Goal: Task Accomplishment & Management: Manage account settings

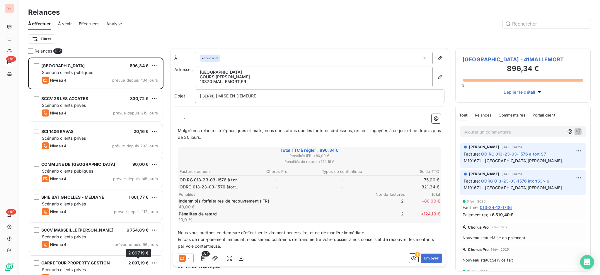
scroll to position [212, 129]
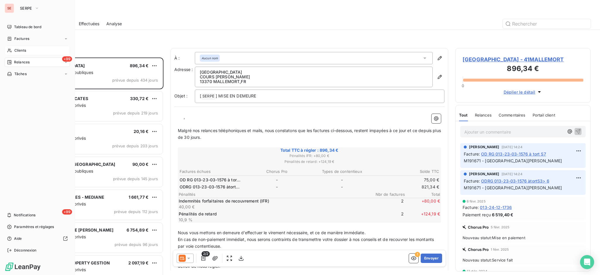
click at [17, 49] on span "Clients" at bounding box center [20, 50] width 12 height 5
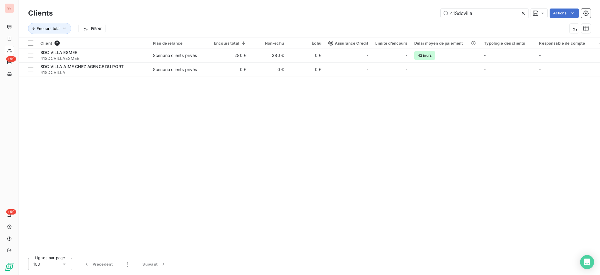
drag, startPoint x: 490, startPoint y: 14, endPoint x: 437, endPoint y: 14, distance: 52.8
click at [437, 14] on div "41Sdcvilla Actions" at bounding box center [325, 13] width 531 height 9
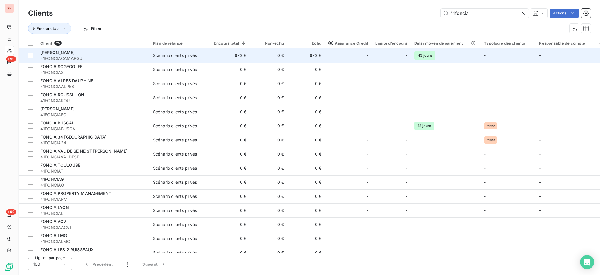
type input "41foncia"
click at [161, 54] on div "Scénario clients privés" at bounding box center [175, 55] width 44 height 6
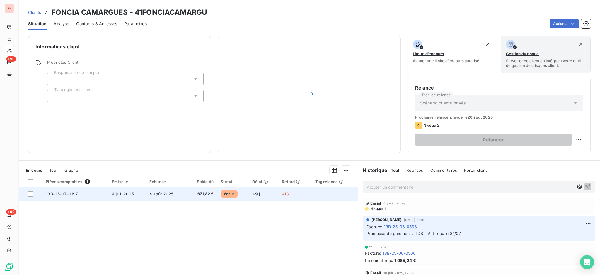
click at [182, 192] on td "4 août 2025" at bounding box center [166, 194] width 40 height 14
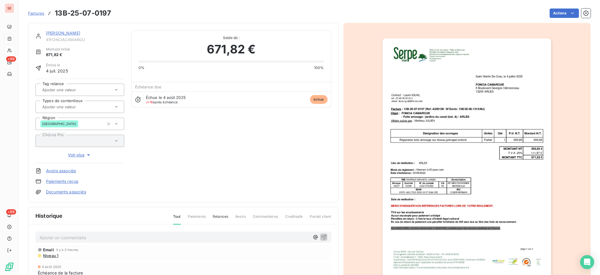
click at [63, 236] on p "Ajouter un commentaire ﻿" at bounding box center [175, 237] width 270 height 7
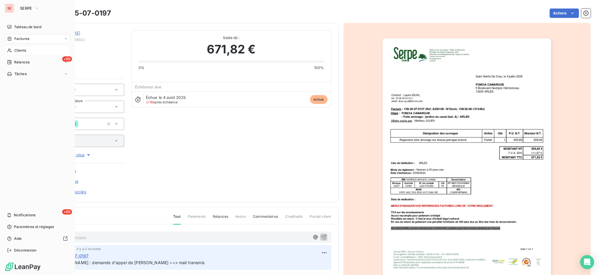
click at [20, 37] on span "Factures" at bounding box center [21, 38] width 15 height 5
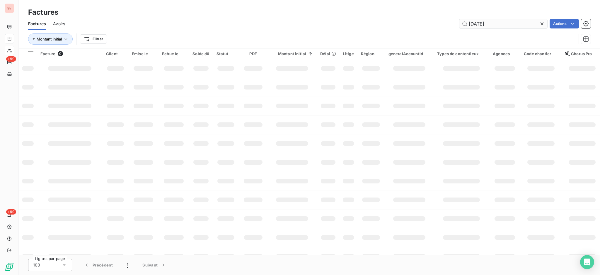
drag, startPoint x: 508, startPoint y: 22, endPoint x: 487, endPoint y: 22, distance: 20.8
click at [487, 22] on input "[DATE]" at bounding box center [504, 23] width 88 height 9
type input "[DATE]"
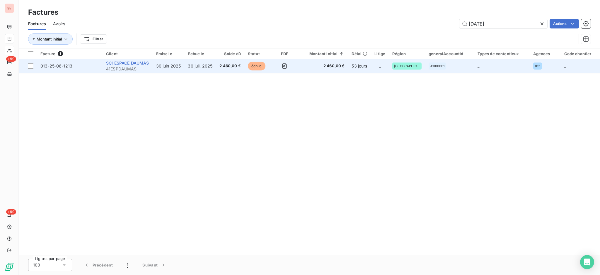
click at [126, 64] on span "SCI ESPACE DAUMAS" at bounding box center [127, 62] width 43 height 5
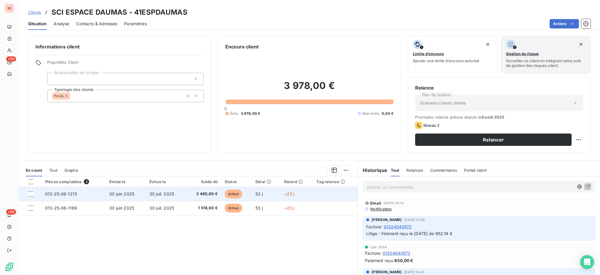
click at [201, 199] on td "2 460,00 €" at bounding box center [203, 194] width 35 height 14
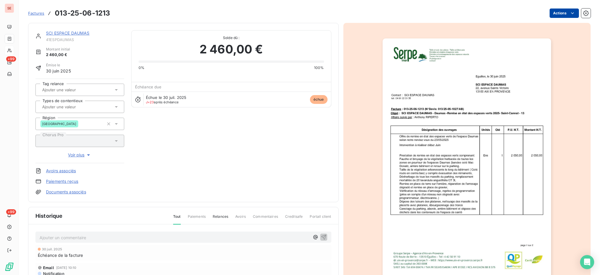
click at [550, 14] on html "SE +99 +99 Factures 013-25-06-1213 Actions SCI ESPACE DAUMAS 41ESPDAUMAS Montan…" at bounding box center [300, 137] width 600 height 275
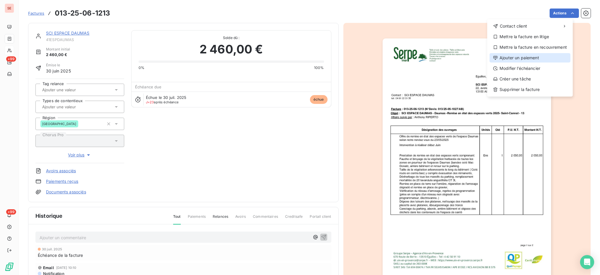
click at [534, 55] on div "Ajouter un paiement" at bounding box center [530, 57] width 81 height 9
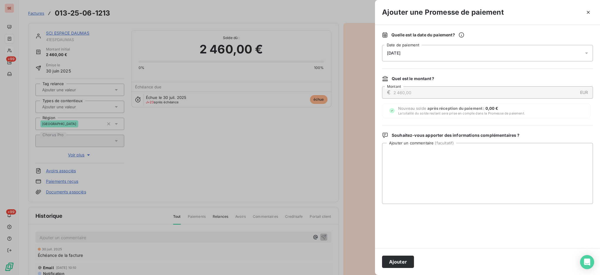
click at [586, 53] on icon at bounding box center [587, 53] width 6 height 6
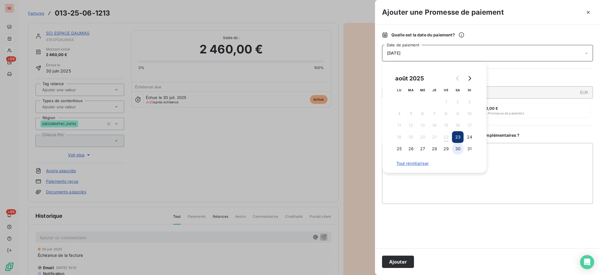
click at [456, 147] on button "30" at bounding box center [458, 149] width 12 height 12
click at [520, 164] on textarea "Ajouter un commentaire ( facultatif )" at bounding box center [487, 173] width 211 height 61
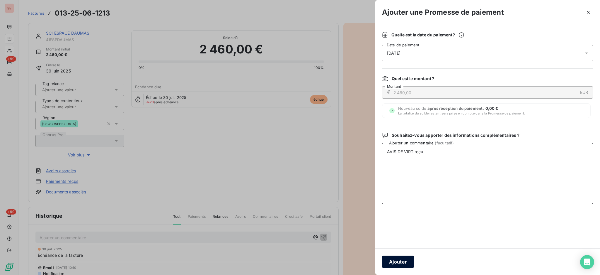
type textarea "AVIS DE VIRT reçu"
click at [401, 262] on button "Ajouter" at bounding box center [398, 261] width 32 height 12
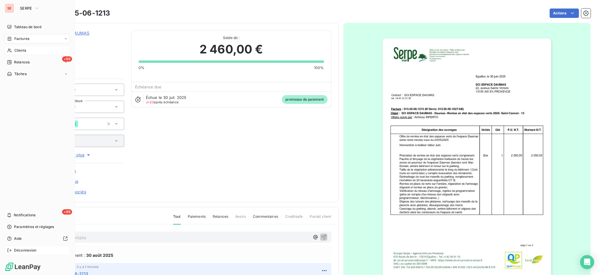
click at [16, 247] on span "Déconnexion" at bounding box center [25, 249] width 23 height 5
